Goal: Transaction & Acquisition: Purchase product/service

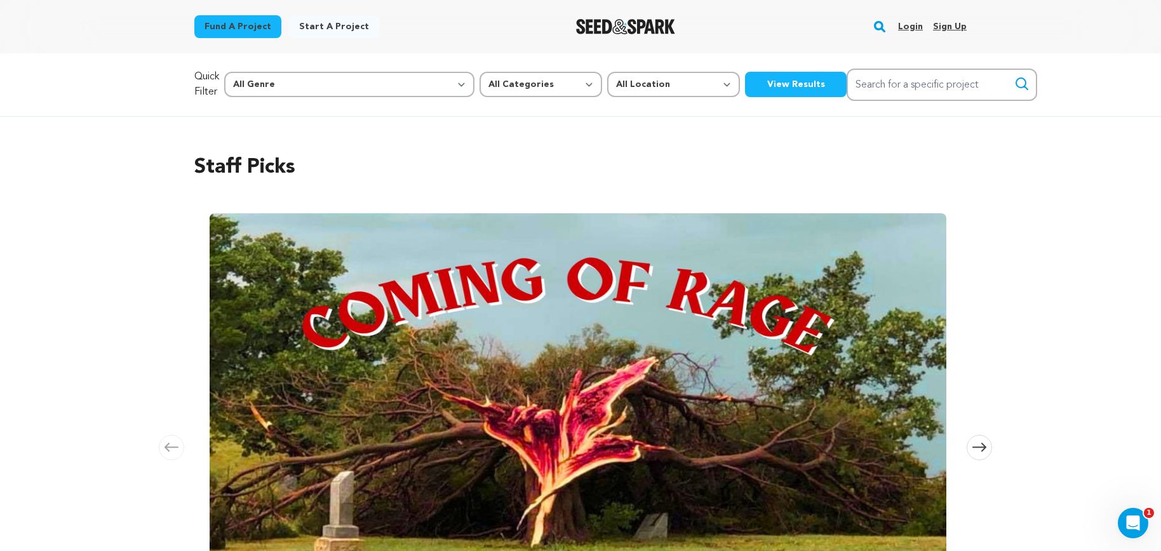
click at [906, 26] on link "Login" at bounding box center [910, 27] width 25 height 20
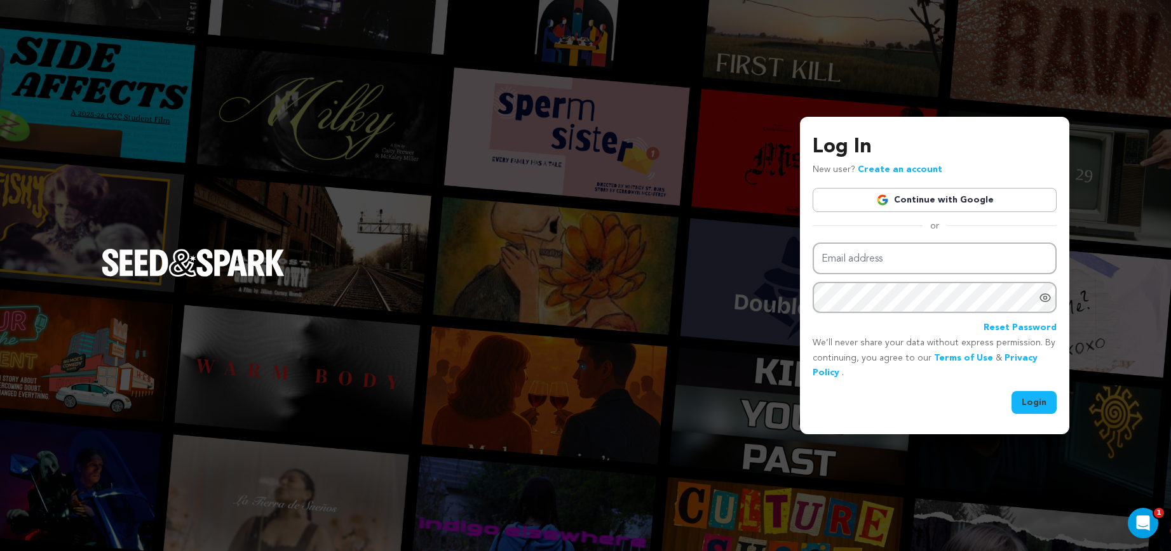
click at [904, 197] on link "Continue with Google" at bounding box center [934, 200] width 244 height 24
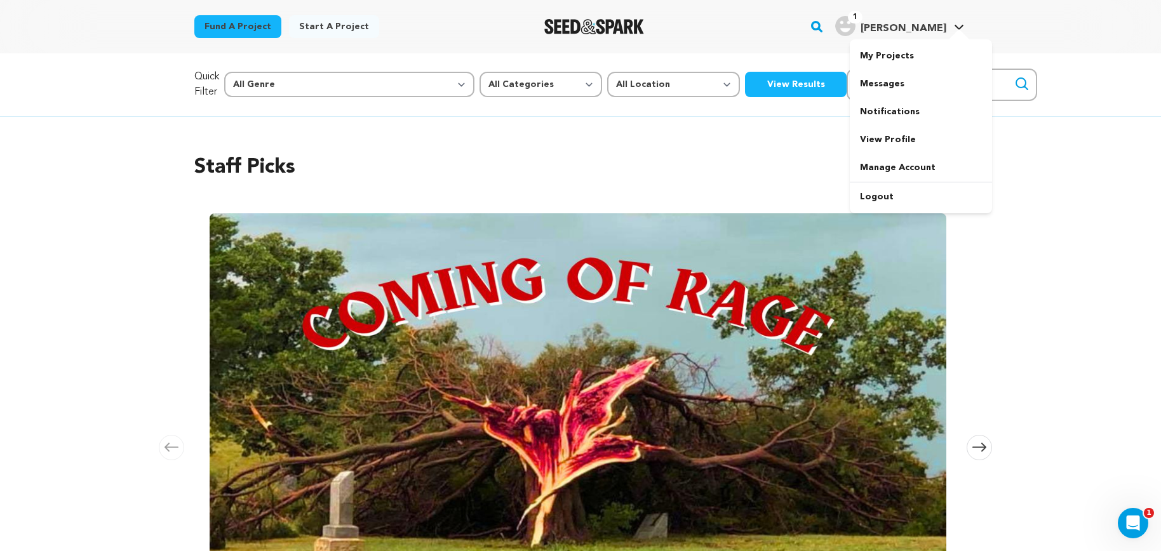
click at [905, 27] on span "D'Oyley R." at bounding box center [904, 29] width 86 height 10
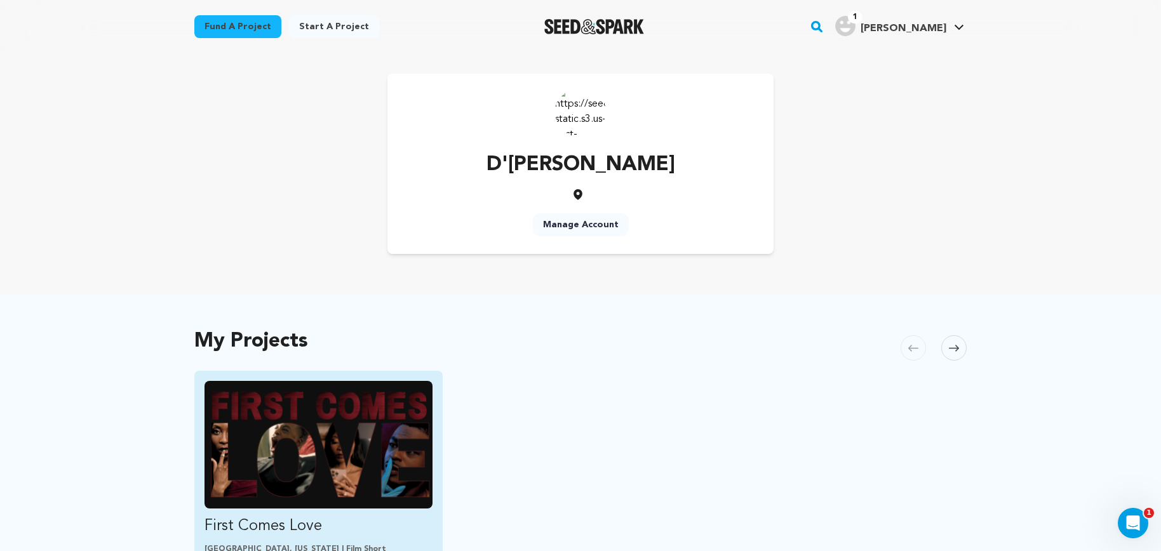
click at [343, 433] on img "Fund First Comes Love" at bounding box center [319, 445] width 228 height 128
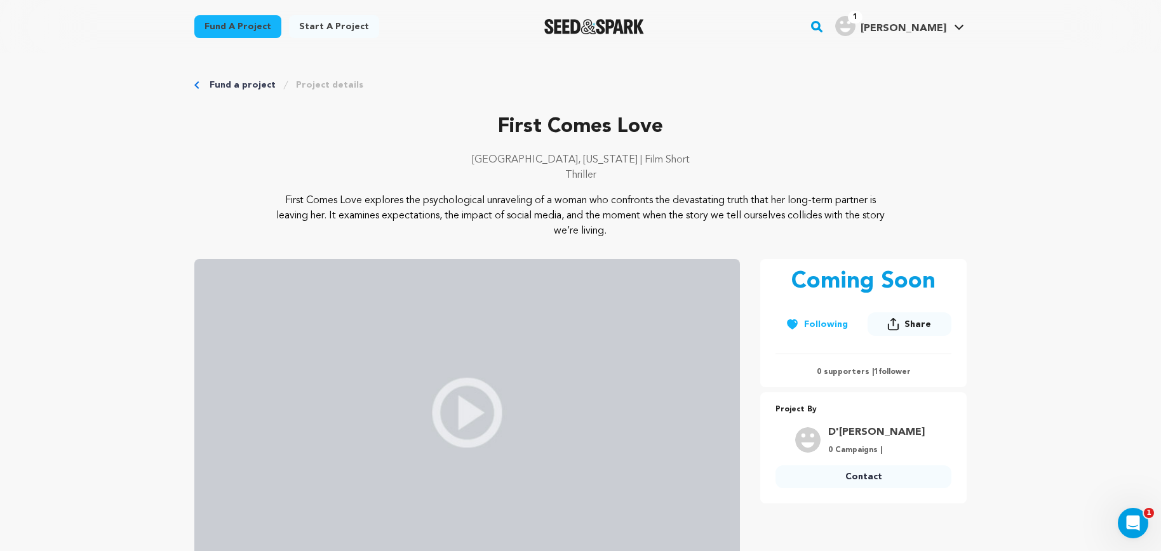
click at [918, 323] on span "Share" at bounding box center [918, 324] width 27 height 13
click at [955, 376] on img at bounding box center [953, 372] width 25 height 25
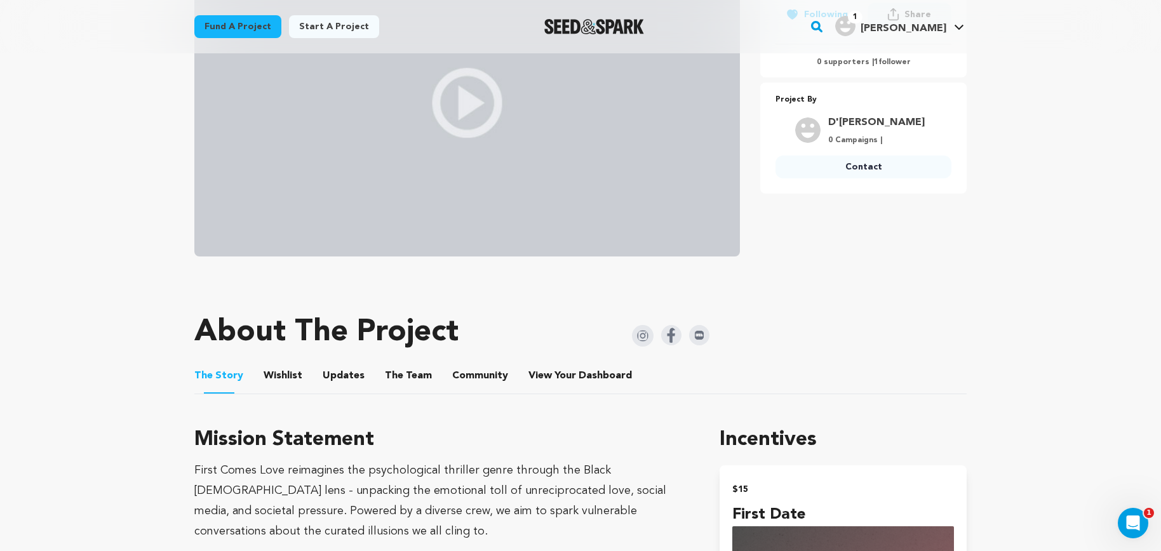
scroll to position [448, 0]
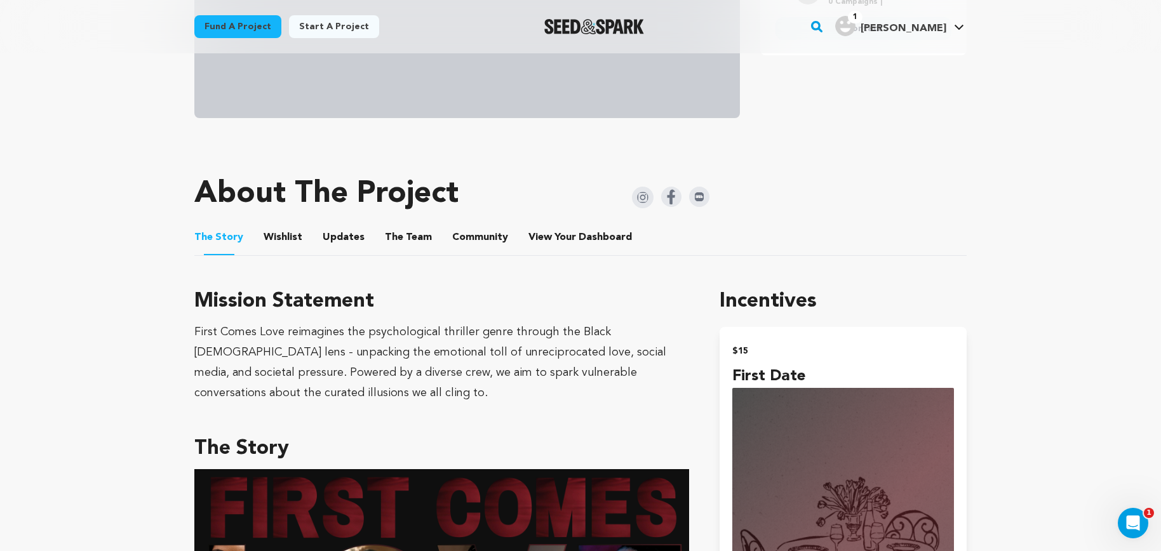
click at [644, 210] on div "About The Project" at bounding box center [451, 194] width 515 height 51
drag, startPoint x: 771, startPoint y: 224, endPoint x: 735, endPoint y: 213, distance: 37.0
click at [770, 224] on ul "The Story The Story Wishlist Wishlist Updates Updates The Team The Team Communi…" at bounding box center [580, 238] width 772 height 36
click at [652, 198] on img at bounding box center [643, 198] width 22 height 22
click at [671, 196] on img at bounding box center [671, 197] width 20 height 20
